Goal: Transaction & Acquisition: Subscribe to service/newsletter

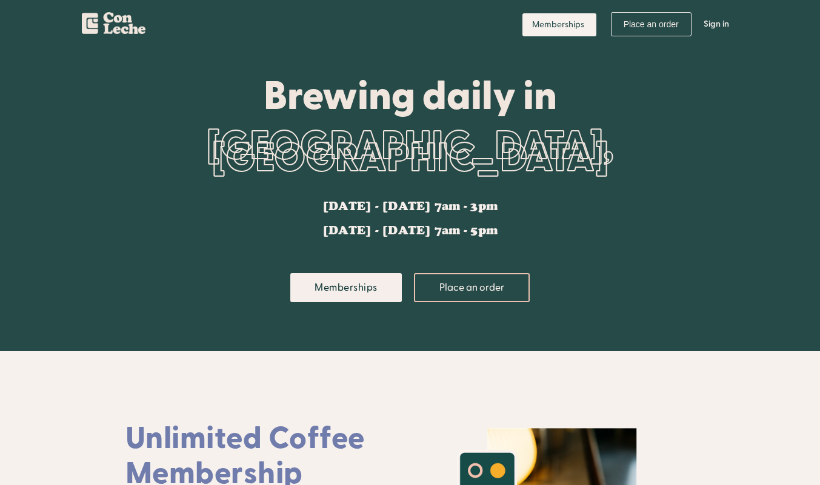
click at [562, 27] on link "Memberships" at bounding box center [559, 24] width 74 height 23
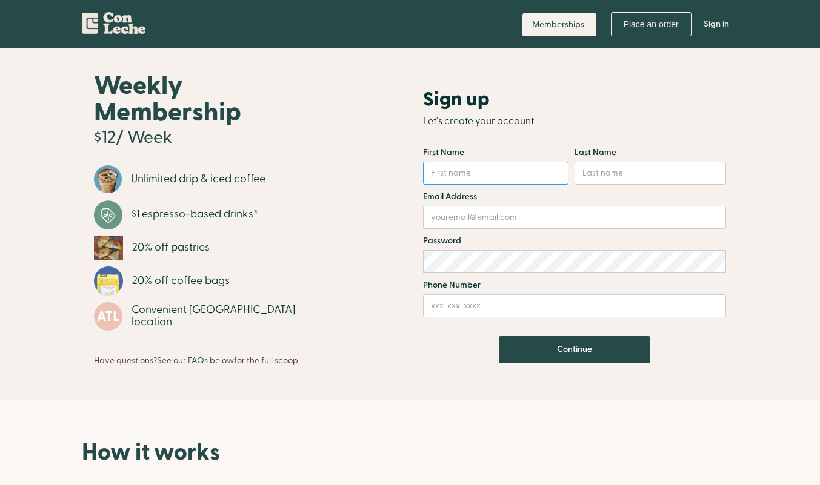
click at [530, 178] on input "Email Form" at bounding box center [495, 173] width 145 height 23
click at [519, 170] on input "Email Form" at bounding box center [495, 173] width 145 height 23
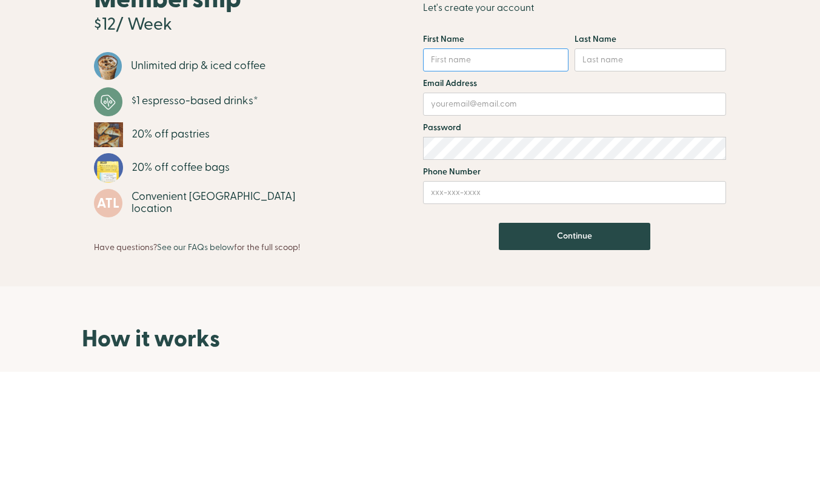
click at [528, 170] on input "Email Form" at bounding box center [495, 173] width 145 height 23
type input "[PERSON_NAME]"
type input "Bell"
type input "[EMAIL_ADDRESS][DOMAIN_NAME]"
click at [547, 310] on input "4044726283" at bounding box center [574, 306] width 303 height 23
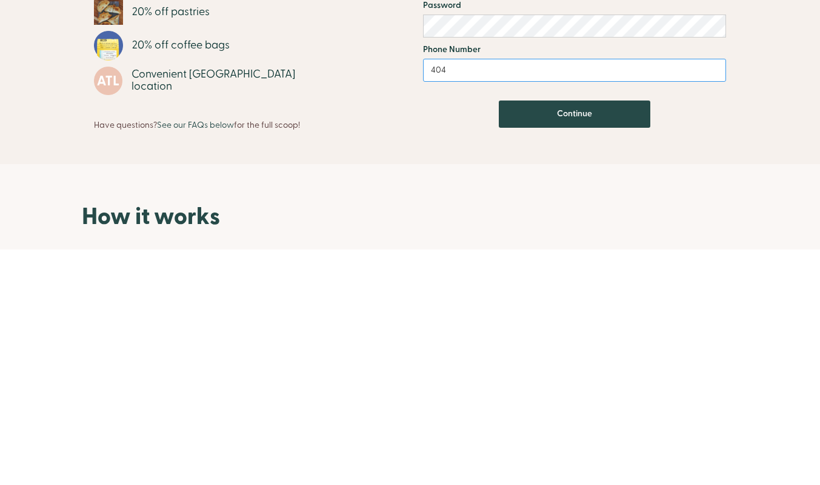
scroll to position [2, 0]
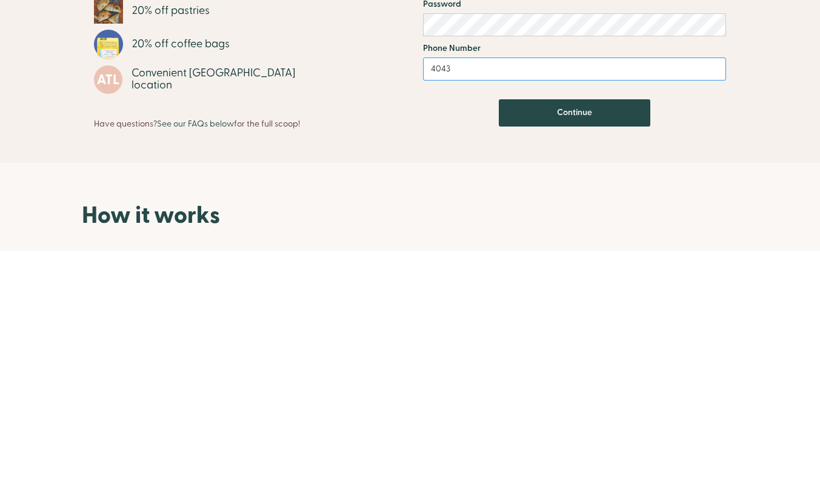
type input "4043071899"
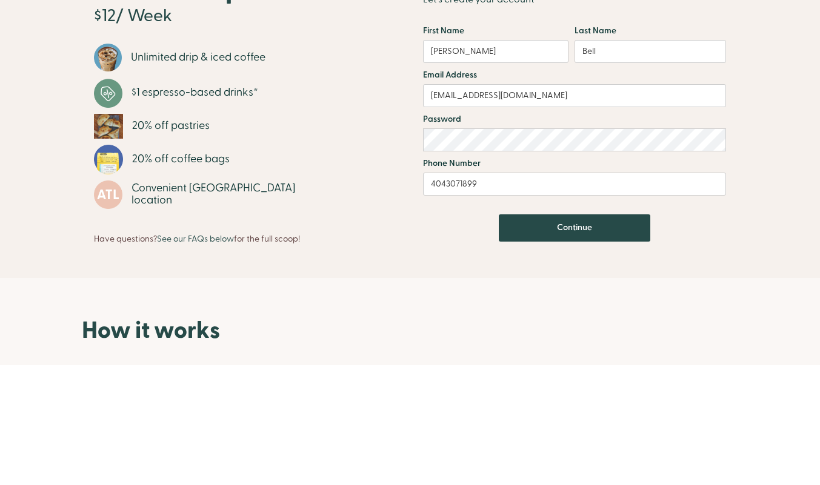
click at [583, 345] on input "Continue" at bounding box center [575, 348] width 152 height 27
